Goal: Task Accomplishment & Management: Use online tool/utility

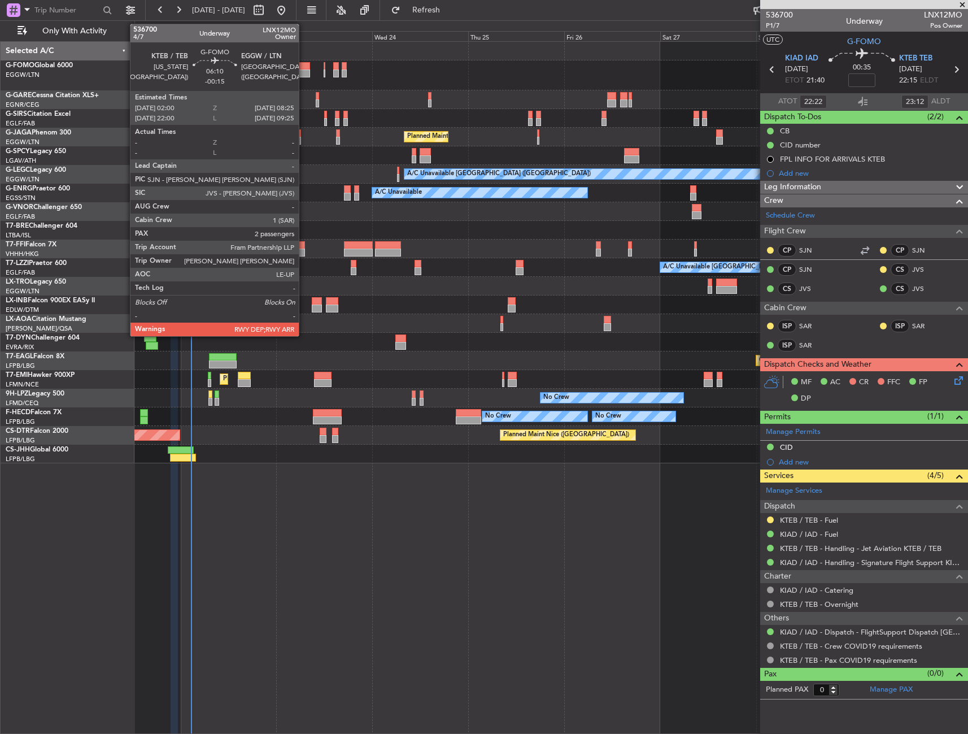
click at [304, 67] on div at bounding box center [297, 66] width 26 height 8
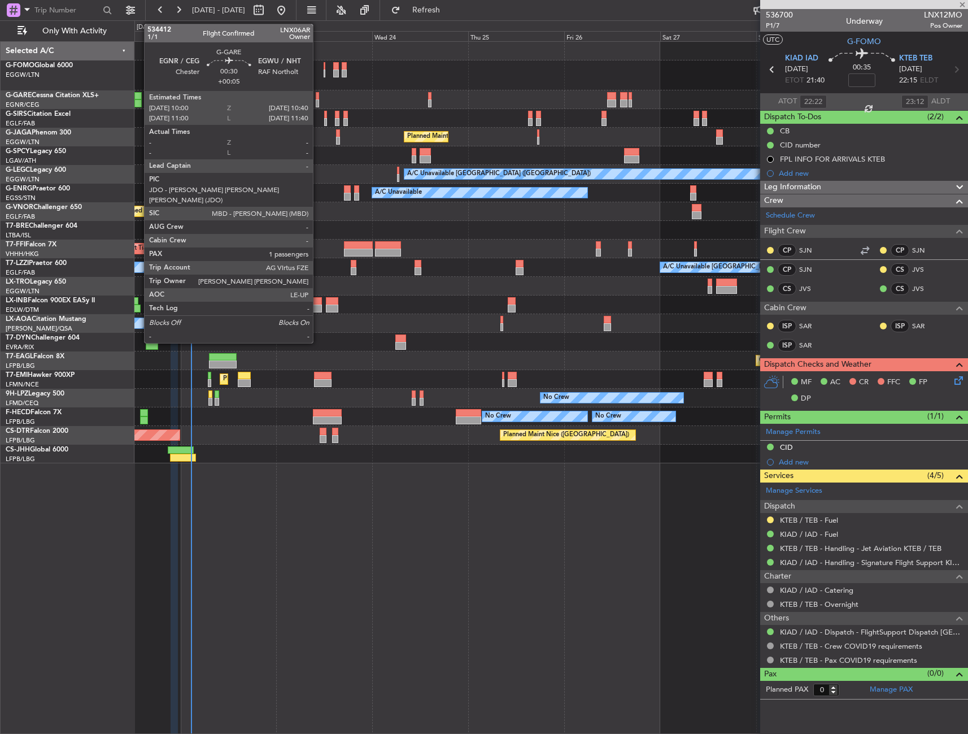
type input "-00:15"
type input "2"
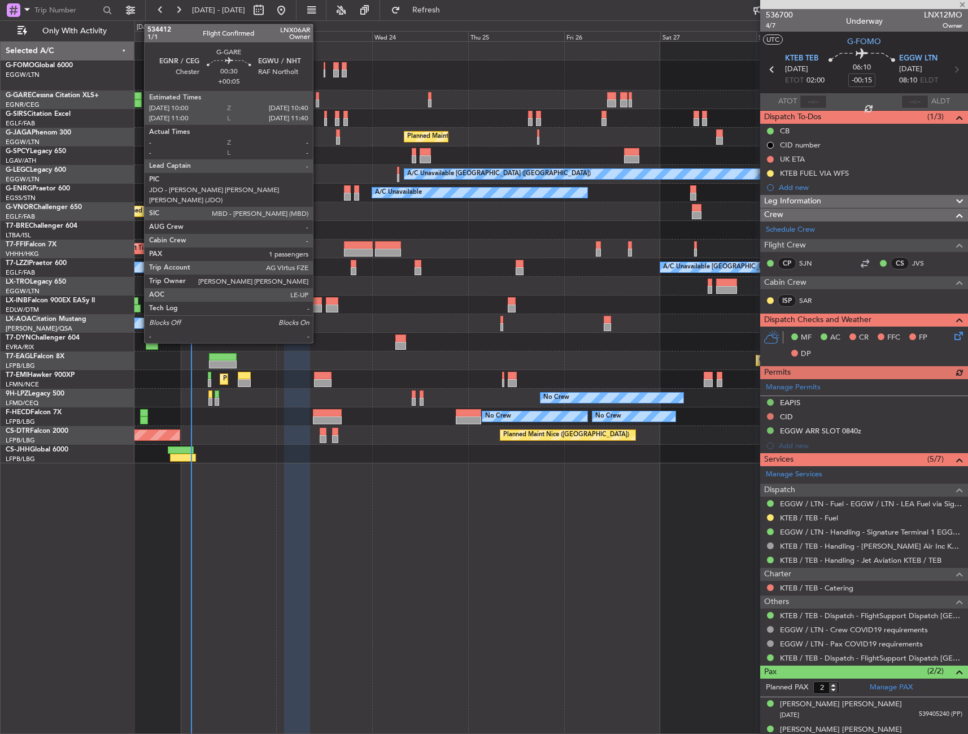
click at [318, 97] on div at bounding box center [317, 96] width 3 height 8
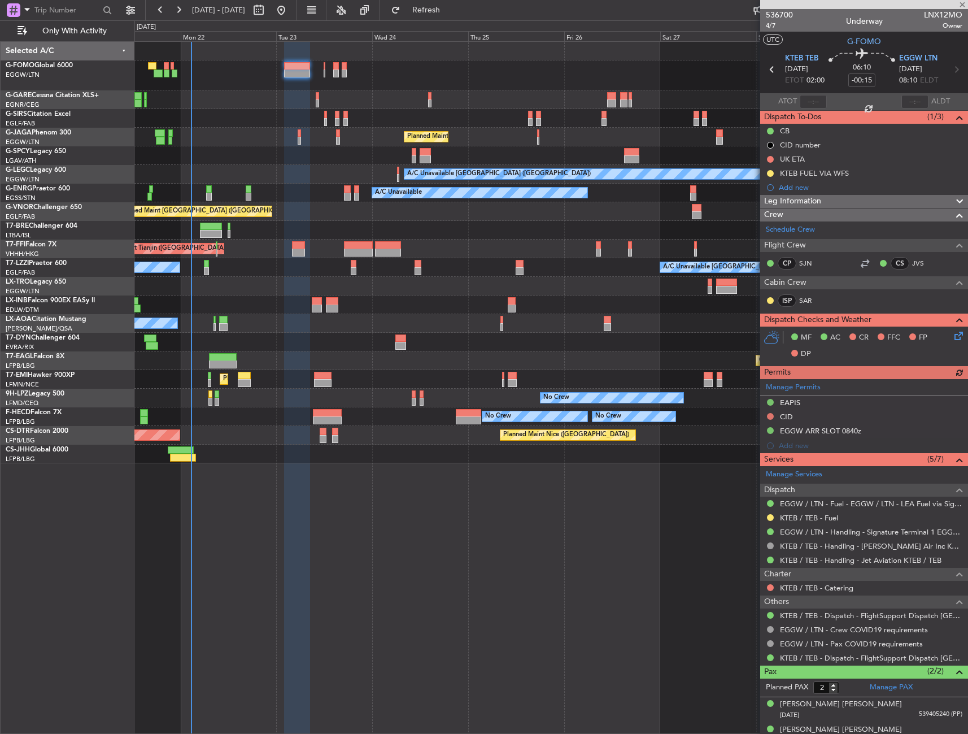
type input "+00:05"
type input "1"
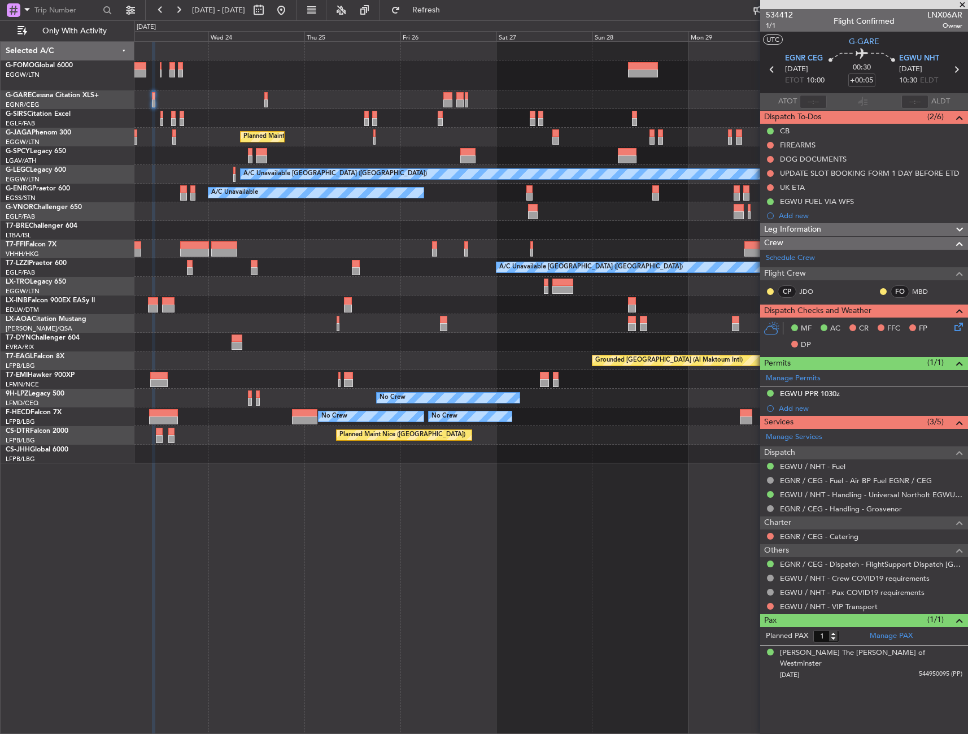
click at [259, 248] on div "Planned Maint Tianjin ([GEOGRAPHIC_DATA])" at bounding box center [550, 248] width 833 height 19
